Goal: Find specific page/section: Find specific page/section

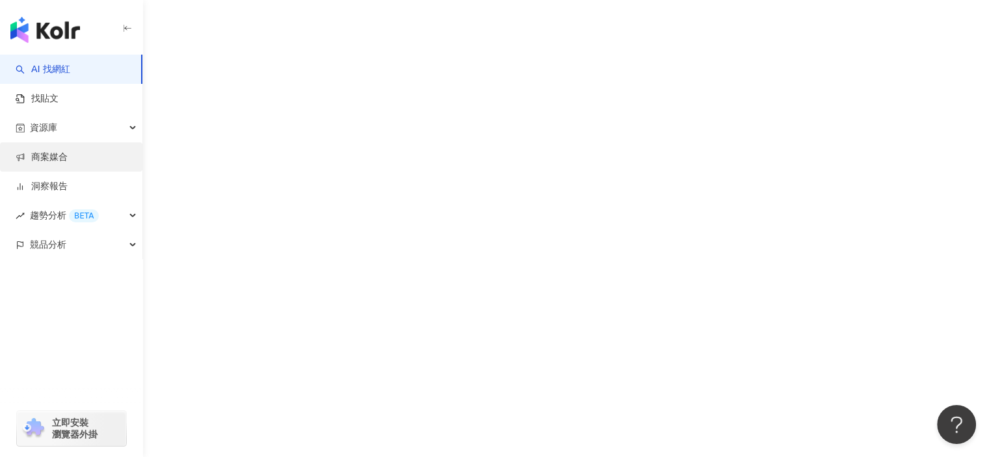
click at [67, 161] on link "商案媒合" at bounding box center [42, 157] width 52 height 13
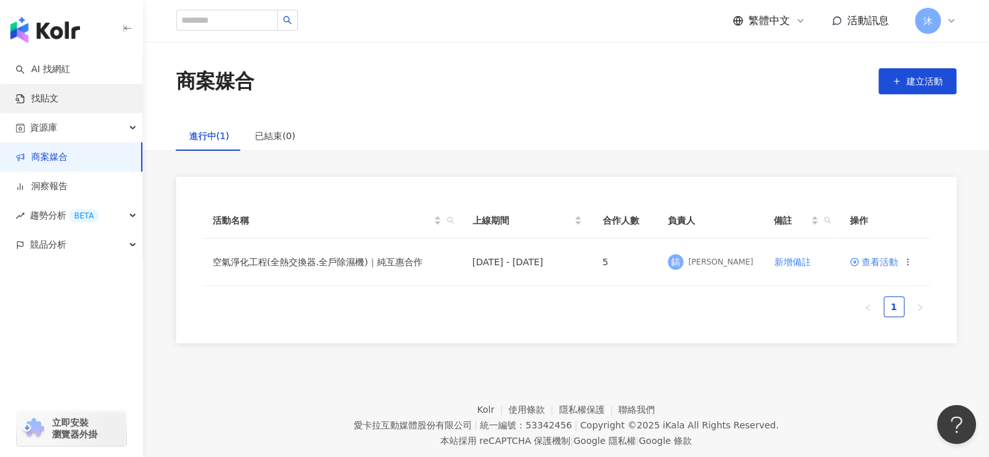
click at [59, 92] on link "找貼文" at bounding box center [37, 98] width 43 height 13
